Goal: Find specific page/section

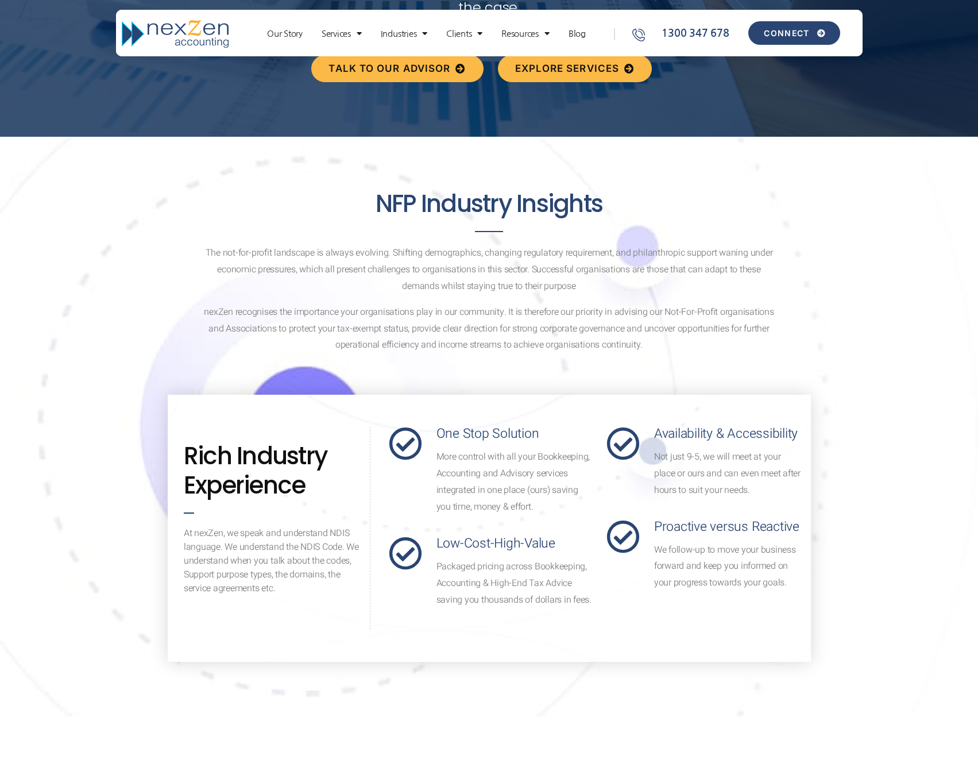
click at [778, 38] on link "CONNECT" at bounding box center [793, 33] width 91 height 24
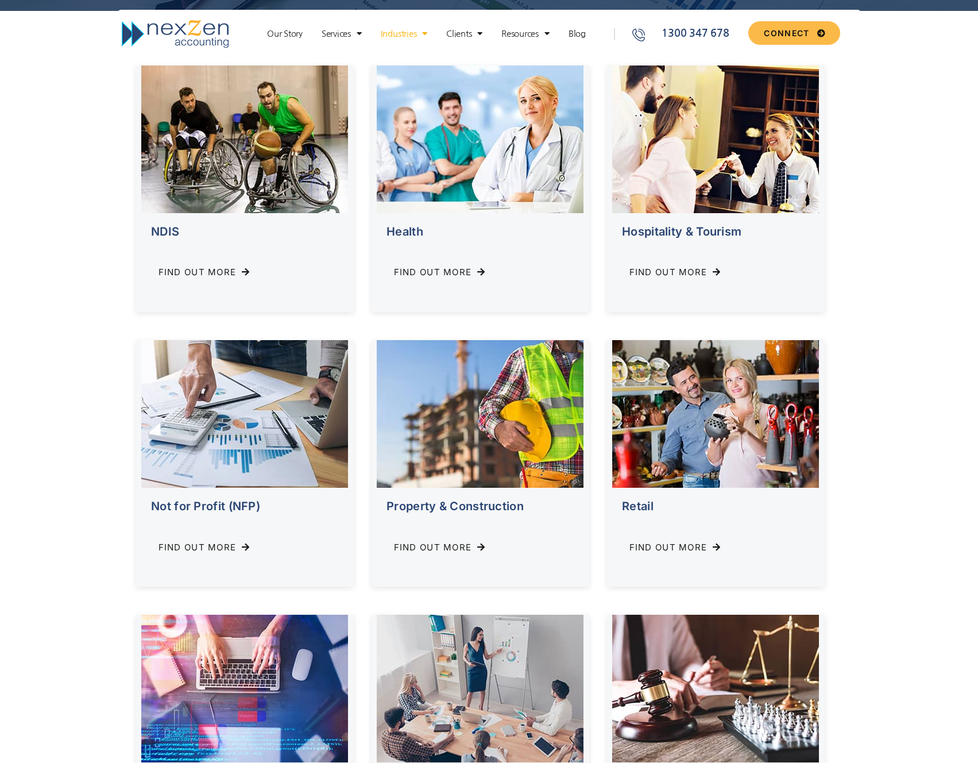
scroll to position [363, 0]
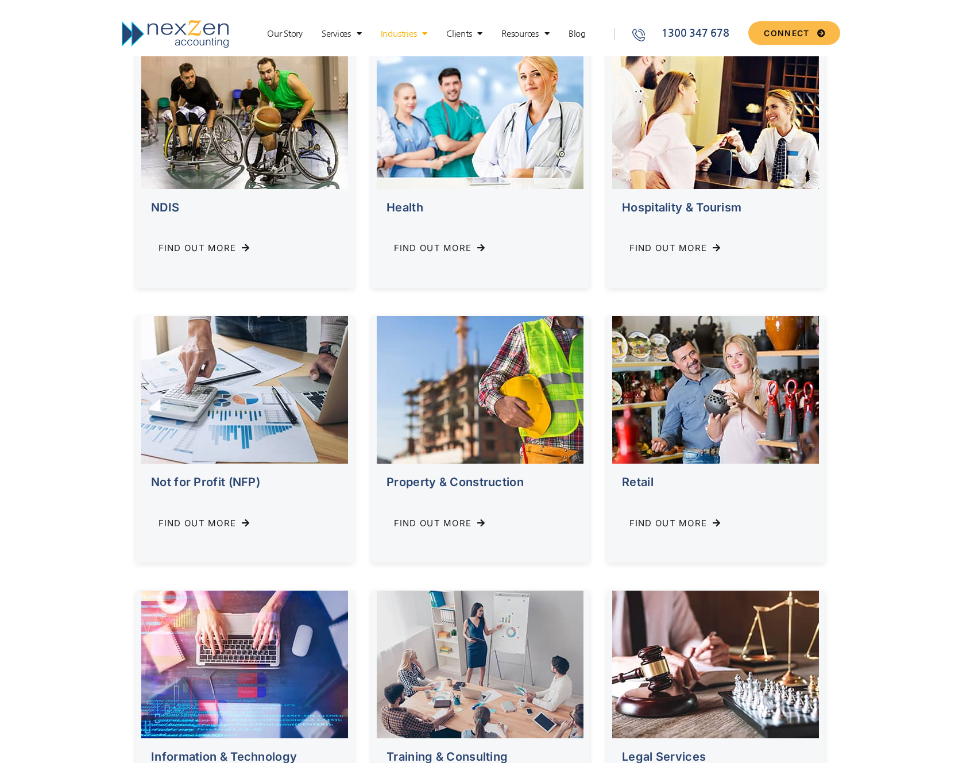
click at [234, 520] on span "Find Out More" at bounding box center [198, 523] width 78 height 9
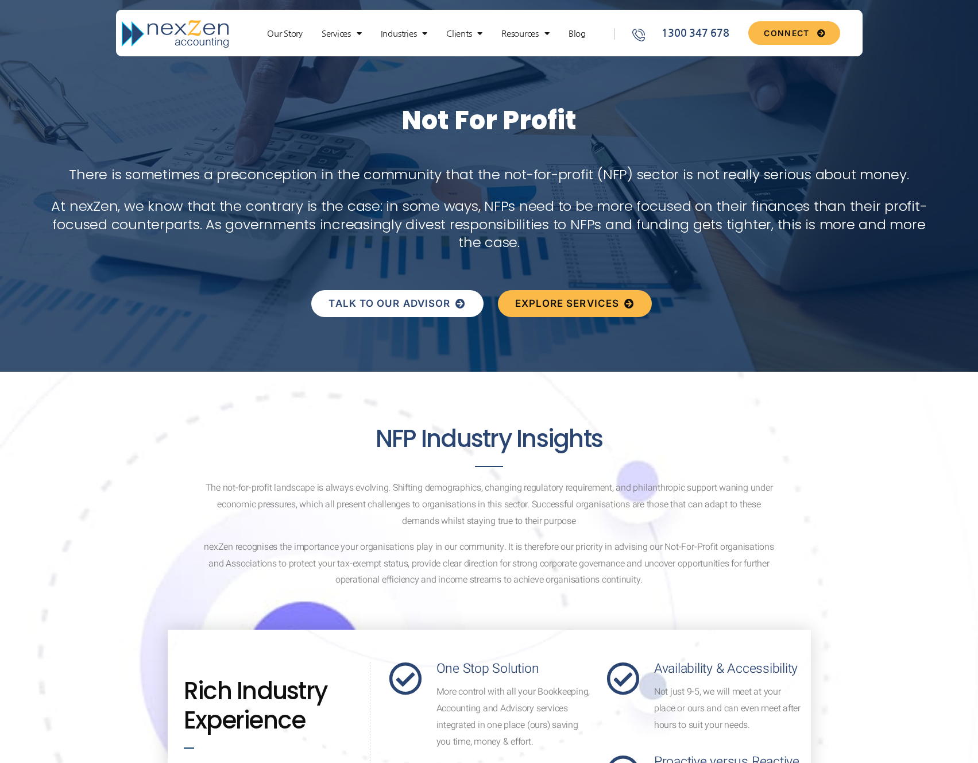
click at [412, 311] on link "TALK TO OUR ADVISOR" at bounding box center [397, 303] width 172 height 27
click at [461, 294] on link "TALK TO OUR ADVISOR" at bounding box center [397, 303] width 172 height 27
click at [340, 34] on link "Services" at bounding box center [342, 33] width 52 height 11
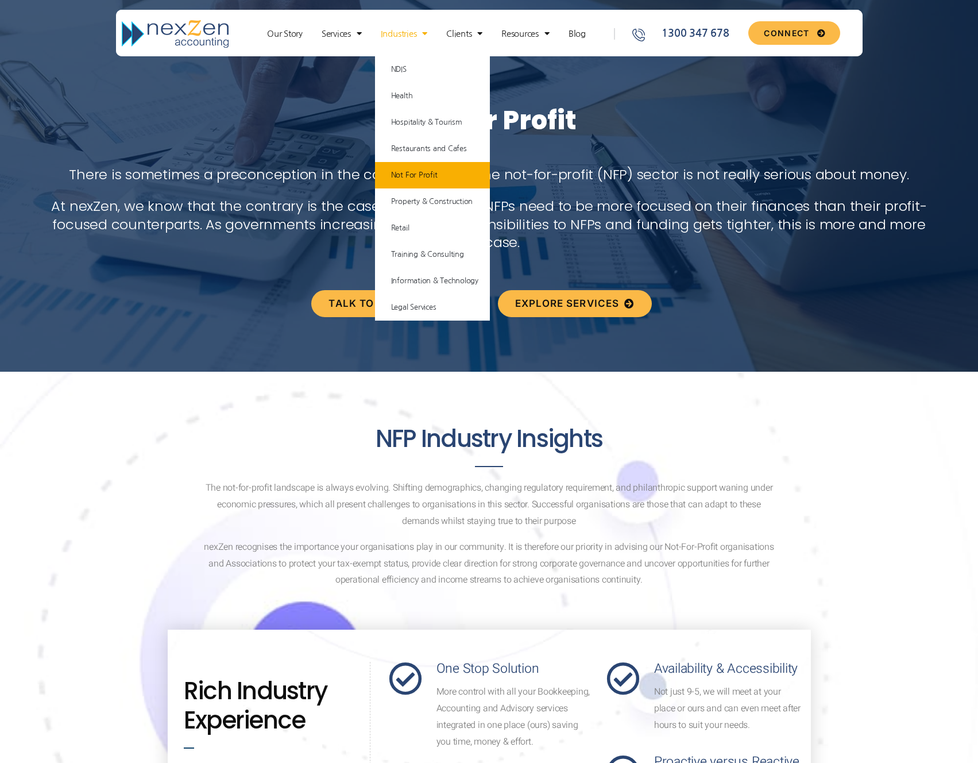
click at [415, 182] on link "Not For Profit" at bounding box center [432, 175] width 115 height 26
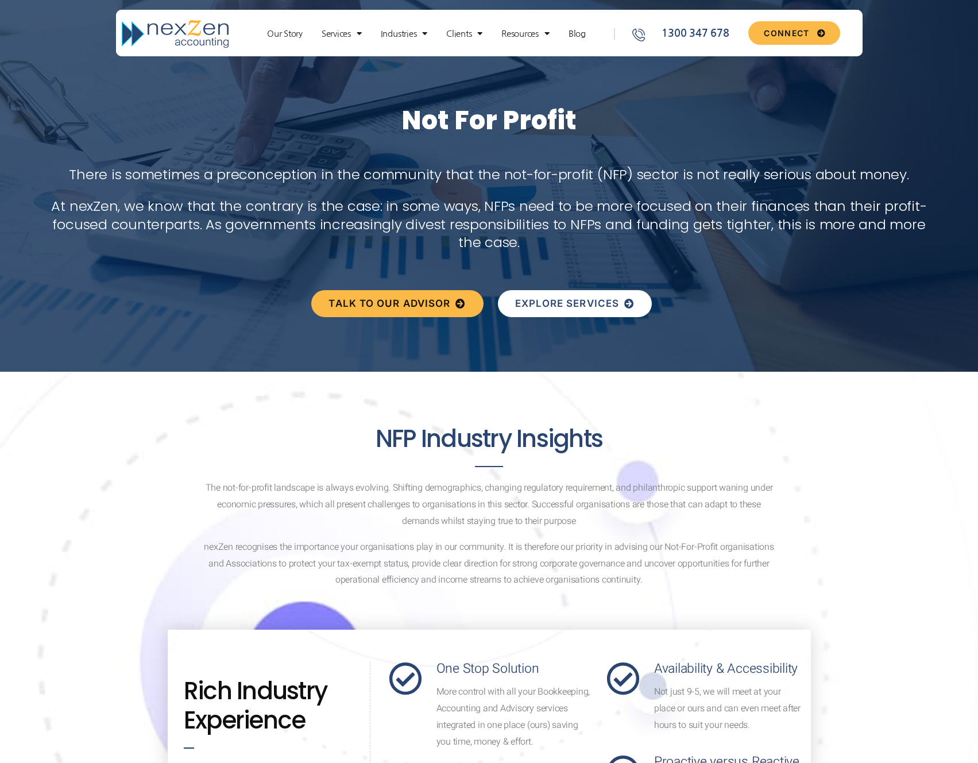
click at [531, 306] on span "EXPLORE SERVICES" at bounding box center [567, 304] width 105 height 10
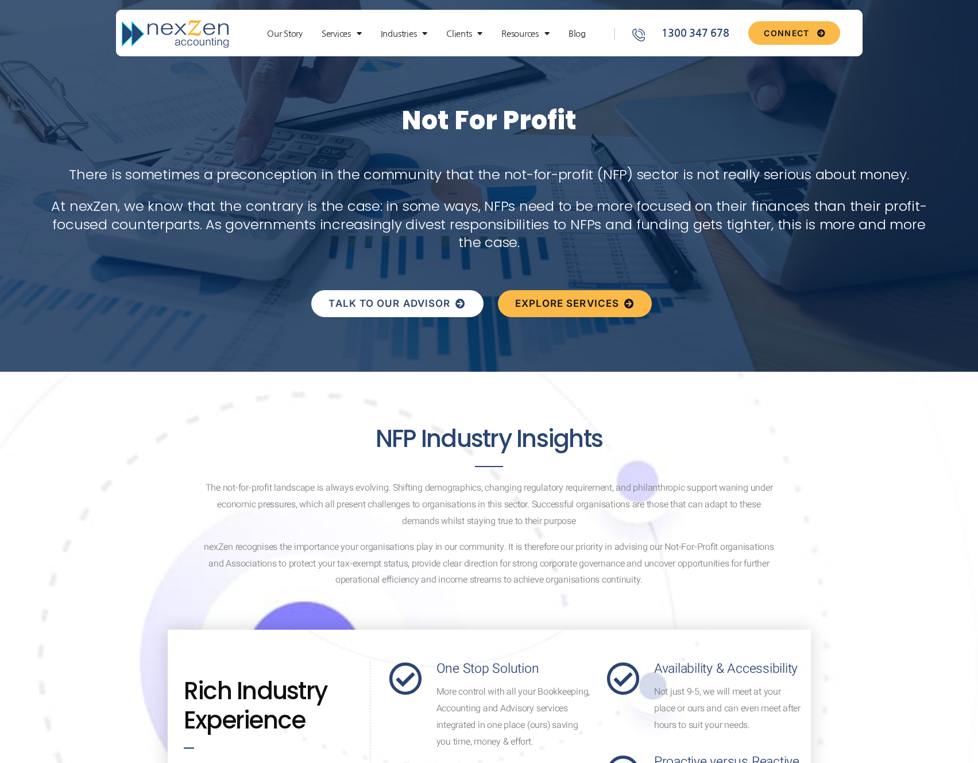
click at [454, 299] on span "TALK TO OUR ADVISOR" at bounding box center [397, 304] width 137 height 10
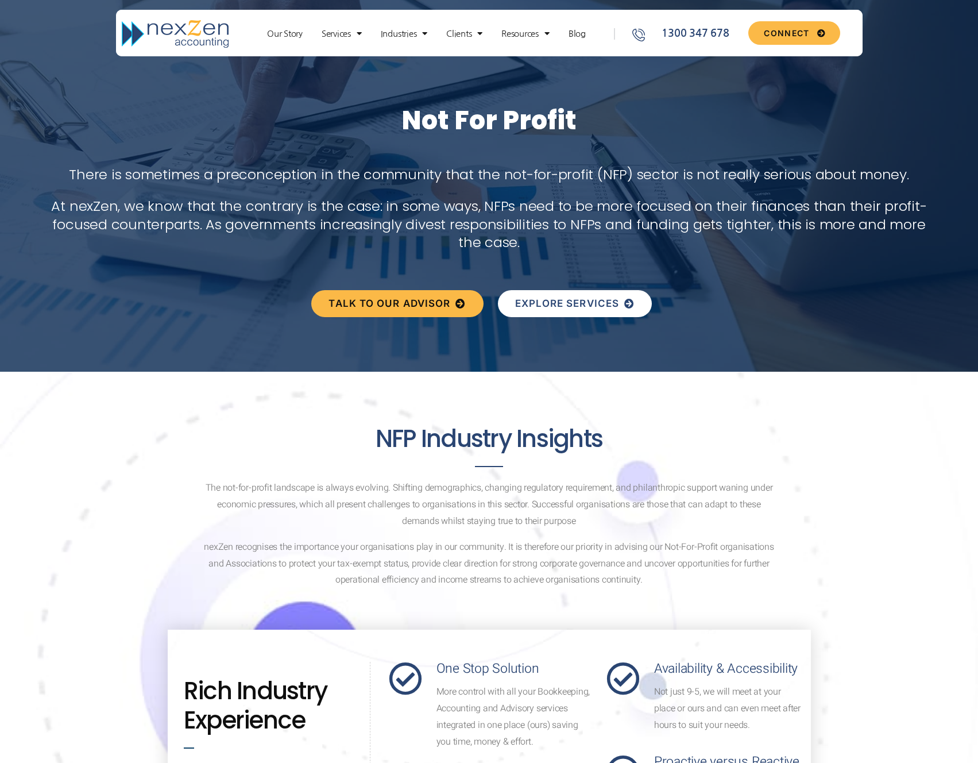
click at [549, 308] on span "EXPLORE SERVICES" at bounding box center [567, 304] width 105 height 10
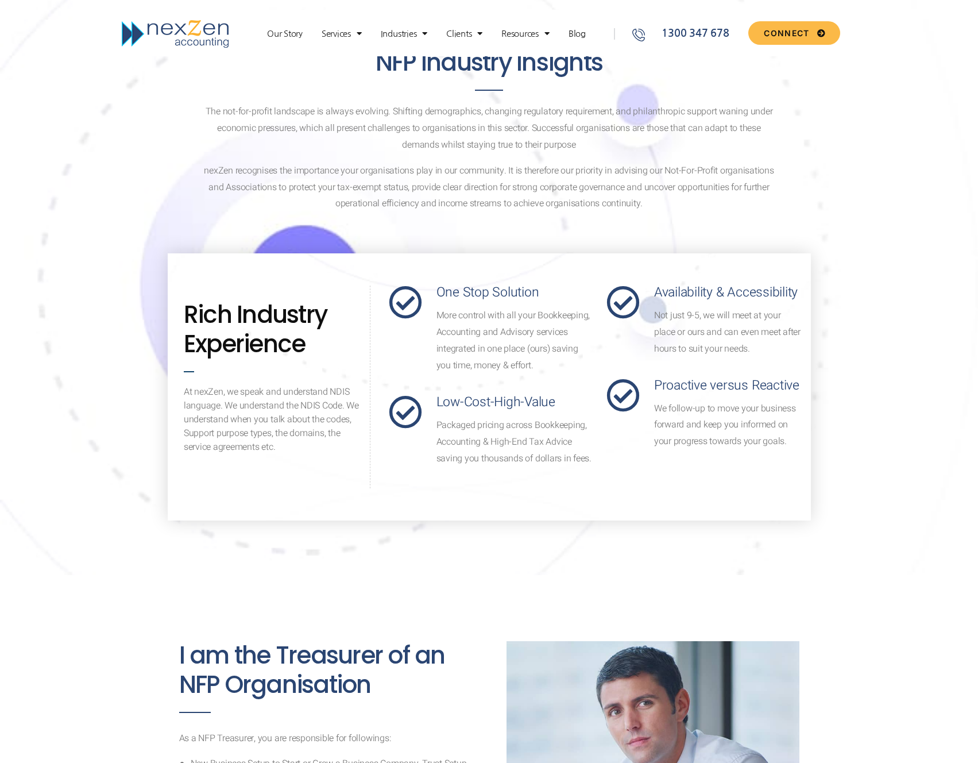
scroll to position [418, 0]
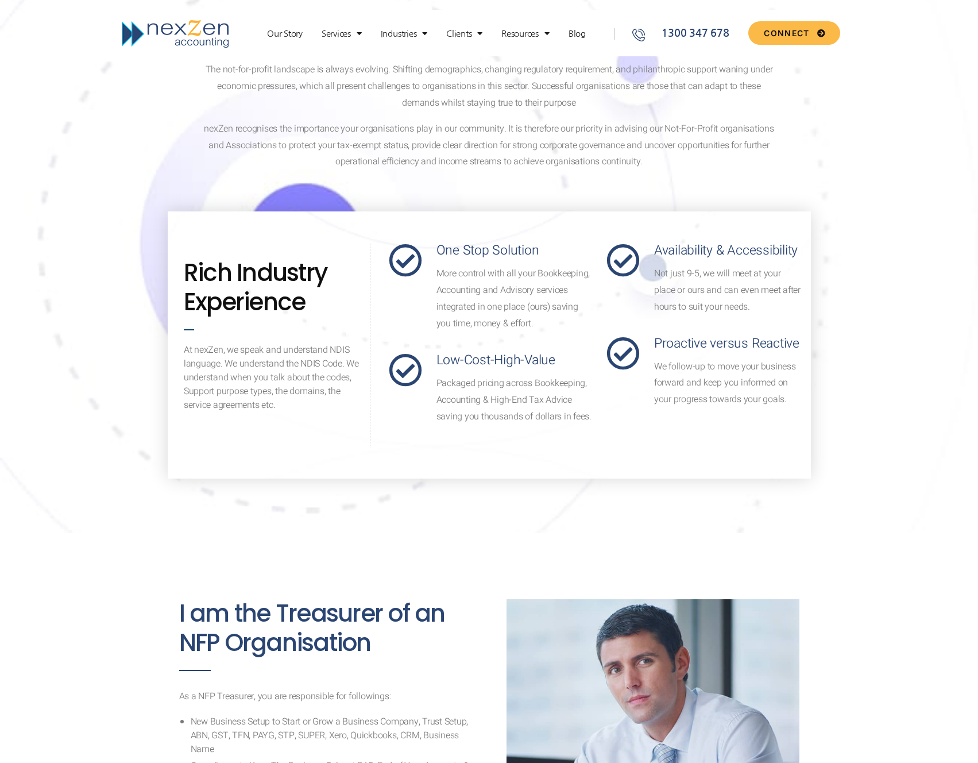
click at [864, 273] on section "NFP Industry Insights The not-for-profit landscape is always evolving. Shifting…" at bounding box center [489, 243] width 978 height 580
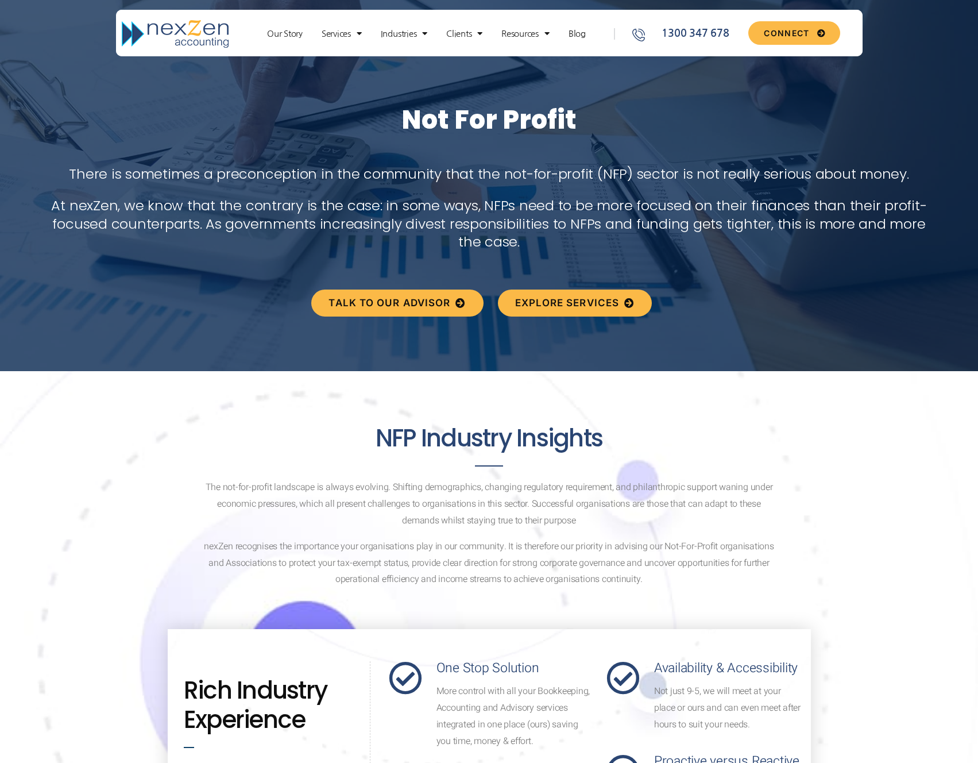
scroll to position [0, 0]
